Goal: Information Seeking & Learning: Learn about a topic

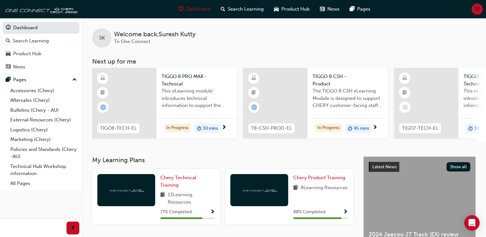
click at [76, 78] on span "up-icon" at bounding box center [74, 80] width 5 height 8
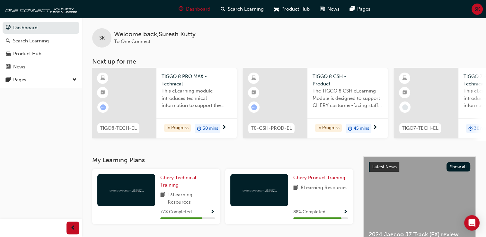
click at [76, 78] on span "down-icon" at bounding box center [74, 80] width 5 height 8
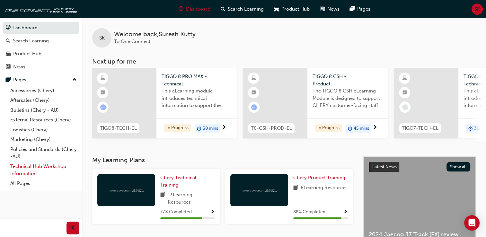
click at [45, 172] on link "Technical Hub Workshop information" at bounding box center [44, 170] width 72 height 17
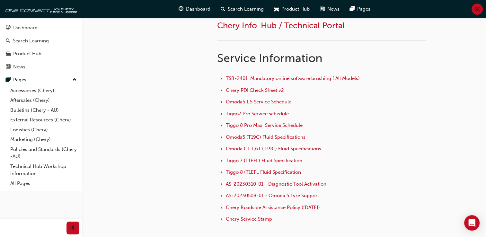
scroll to position [243, 0]
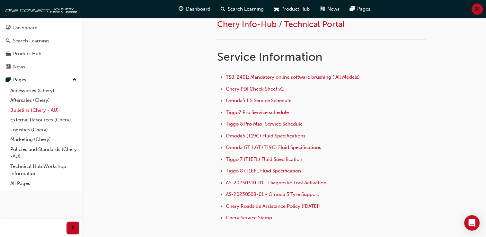
click at [44, 113] on link "Bulletins (Chery - AU)" at bounding box center [44, 110] width 72 height 10
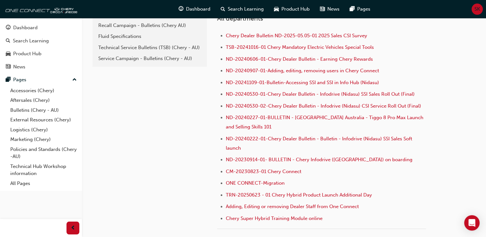
scroll to position [171, 0]
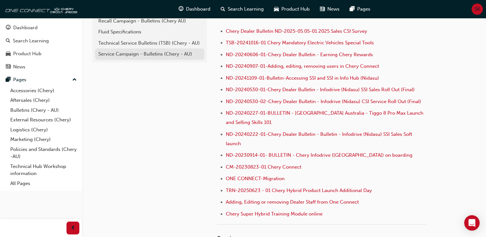
click at [151, 52] on div "Service Campaign - Bulletins (Chery - AU)" at bounding box center [149, 53] width 103 height 7
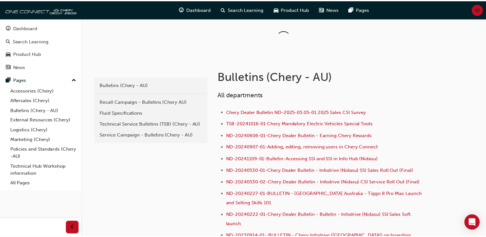
scroll to position [171, 0]
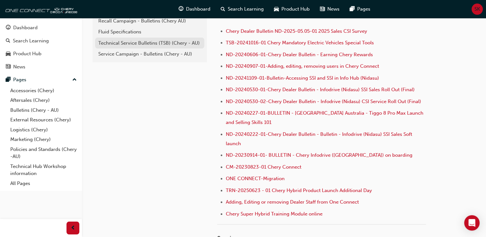
click at [134, 40] on div "Technical Service Bulletins (TSB) (Chery - AU)" at bounding box center [149, 43] width 103 height 7
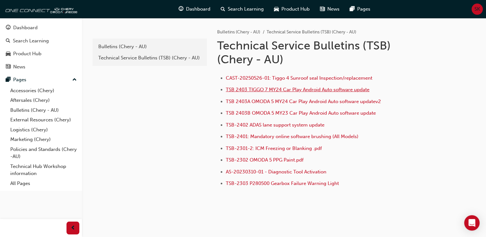
click at [341, 88] on span "TSB 2403 TIGGO 7 MY24 Car Play Android Auto software update" at bounding box center [298, 90] width 144 height 6
